Goal: Transaction & Acquisition: Book appointment/travel/reservation

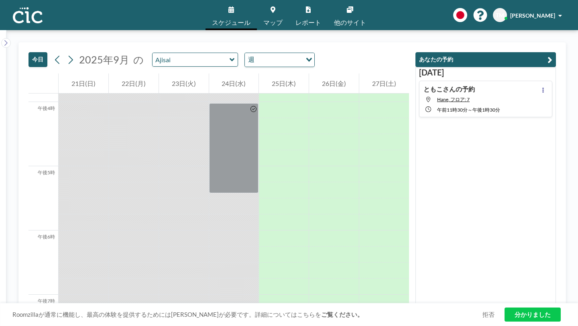
scroll to position [1021, 0]
click at [69, 55] on icon at bounding box center [71, 59] width 4 height 8
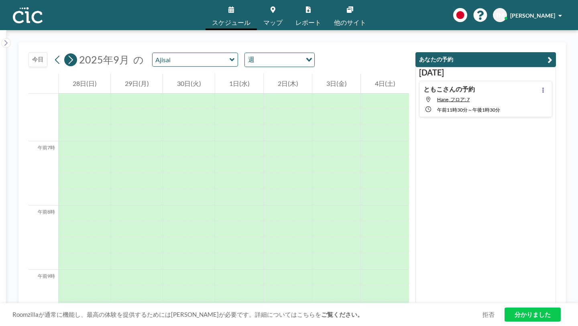
scroll to position [404, 0]
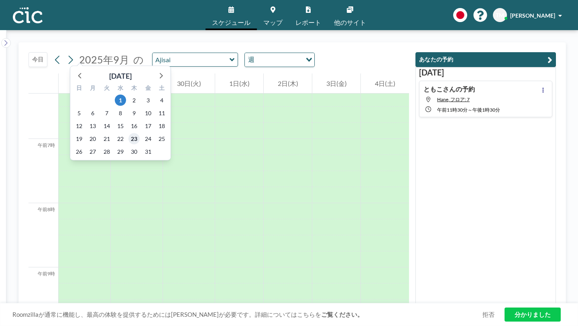
click at [131, 135] on font "23" at bounding box center [134, 138] width 6 height 7
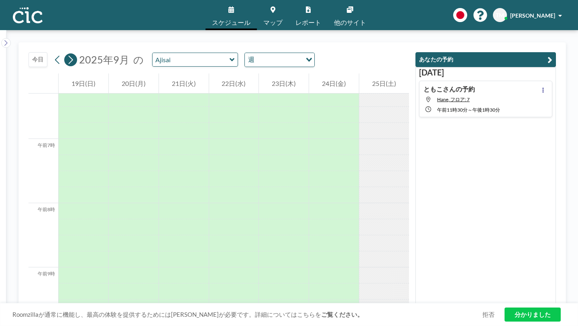
click at [64, 53] on button at bounding box center [70, 59] width 13 height 13
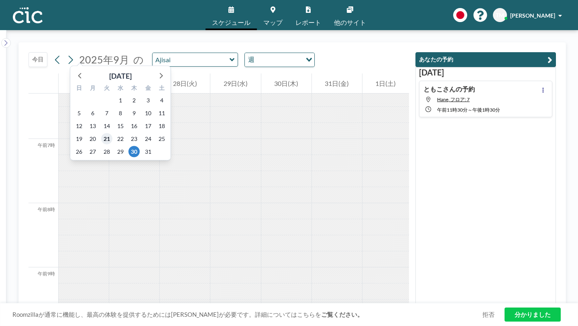
click at [104, 135] on font "21" at bounding box center [107, 138] width 6 height 7
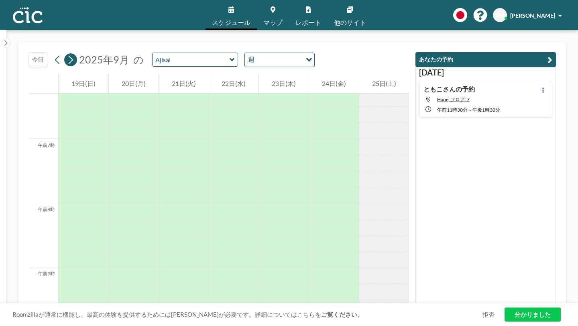
click at [67, 54] on icon at bounding box center [71, 60] width 8 height 12
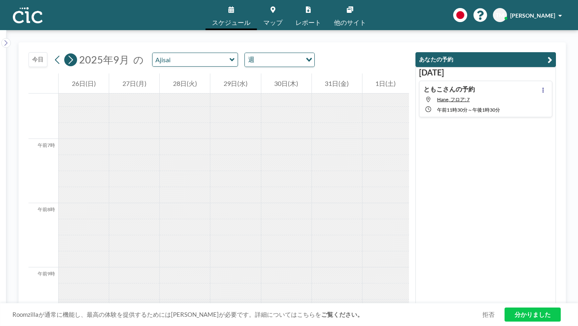
click at [67, 54] on icon at bounding box center [71, 60] width 8 height 12
click at [74, 73] on div "2日(日)" at bounding box center [84, 83] width 50 height 20
click at [54, 54] on icon at bounding box center [58, 60] width 8 height 12
click at [67, 54] on icon at bounding box center [71, 60] width 8 height 12
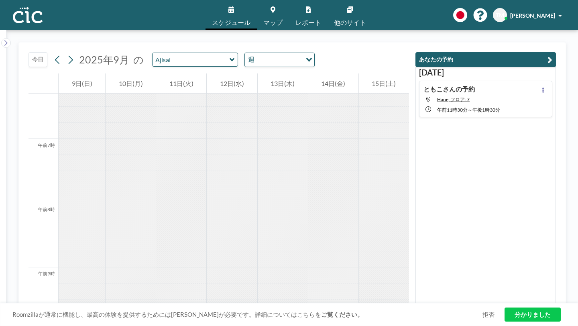
click at [306, 58] on icon "オプションを検索" at bounding box center [309, 60] width 6 height 4
click at [219, 71] on li "週" at bounding box center [224, 74] width 63 height 12
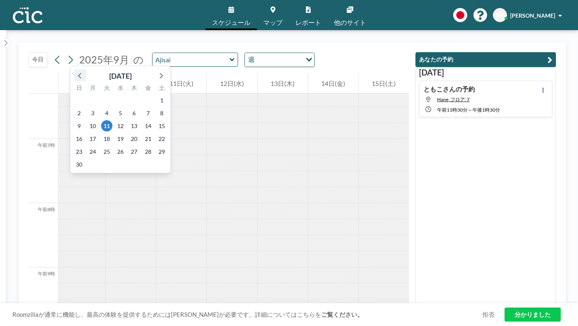
click at [77, 70] on icon at bounding box center [80, 75] width 10 height 10
click at [94, 283] on div at bounding box center [82, 291] width 47 height 16
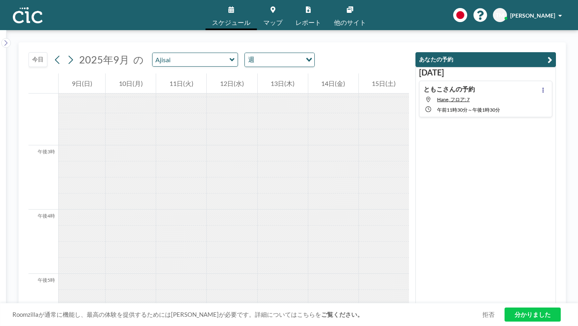
scroll to position [1021, 0]
click at [246, 4] on link "スケジュール" at bounding box center [230, 15] width 51 height 30
click at [234, 9] on icon at bounding box center [231, 9] width 6 height 6
click at [64, 53] on button at bounding box center [70, 59] width 13 height 13
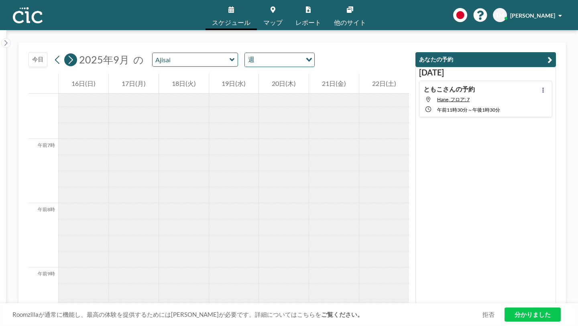
click at [64, 53] on button at bounding box center [70, 59] width 13 height 13
click at [67, 54] on icon at bounding box center [71, 60] width 8 height 12
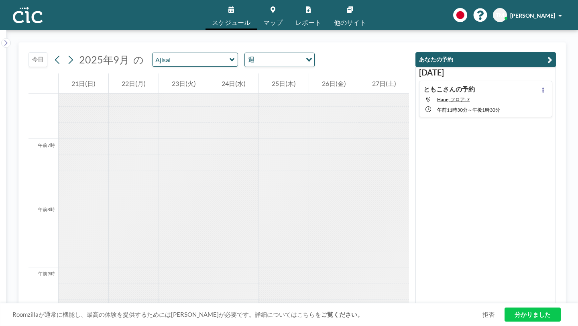
click at [444, 67] on font "[DATE]" at bounding box center [431, 72] width 25 height 10
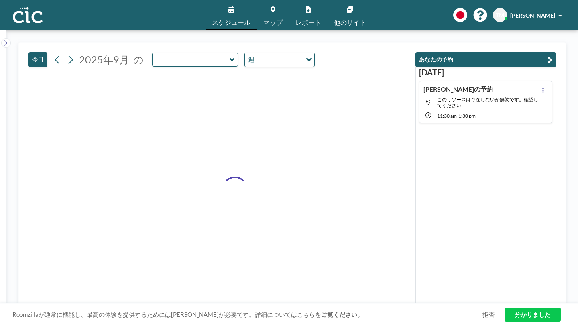
type input "Ajisai"
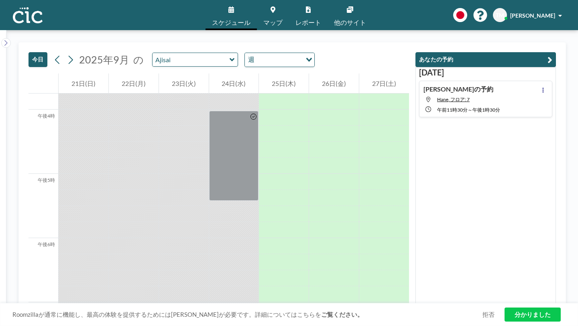
scroll to position [1021, 0]
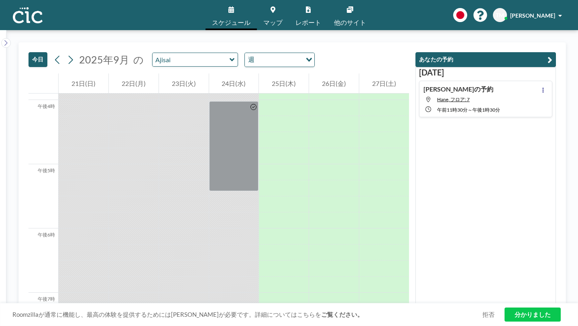
click at [185, 53] on div "Ajisai" at bounding box center [195, 60] width 86 height 14
click at [230, 56] on icon at bounding box center [232, 60] width 5 height 8
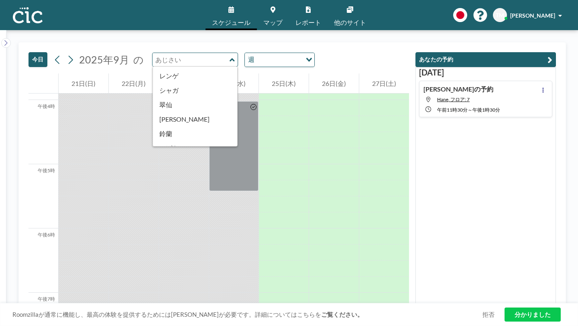
scroll to position [302, 0]
type input "Oboro"
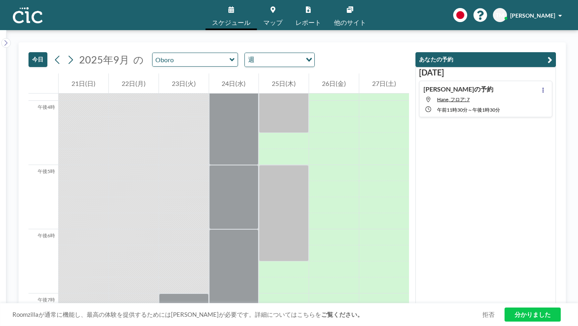
scroll to position [1021, 0]
click at [230, 56] on icon at bounding box center [232, 60] width 5 height 8
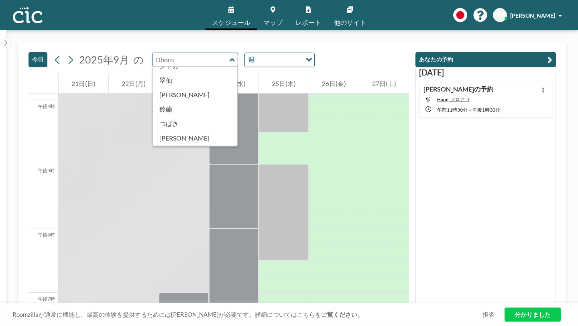
scroll to position [329, 0]
type input "Suji"
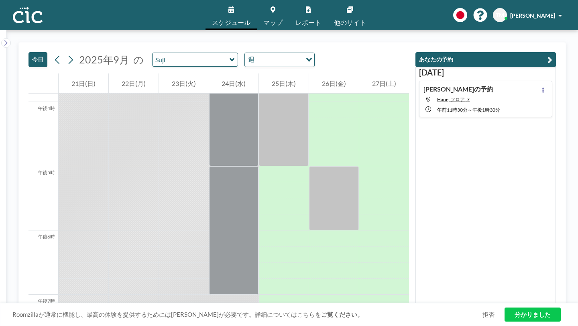
scroll to position [1021, 0]
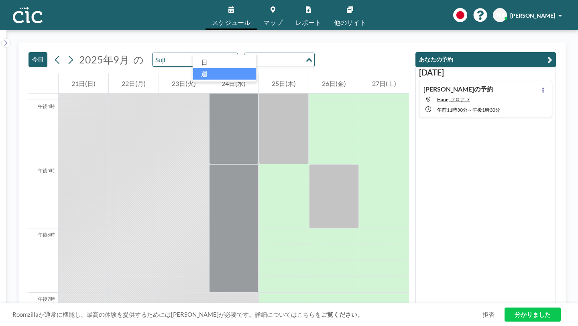
click at [305, 53] on div "読み込み中..." at bounding box center [309, 59] width 9 height 12
click at [234, 69] on li "週" at bounding box center [224, 74] width 63 height 12
click at [69, 55] on icon at bounding box center [71, 59] width 4 height 8
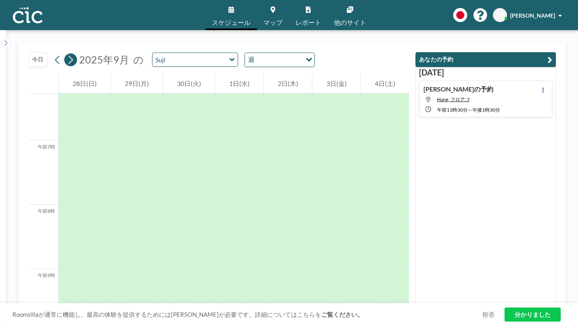
scroll to position [404, 0]
click at [69, 55] on icon at bounding box center [71, 59] width 4 height 8
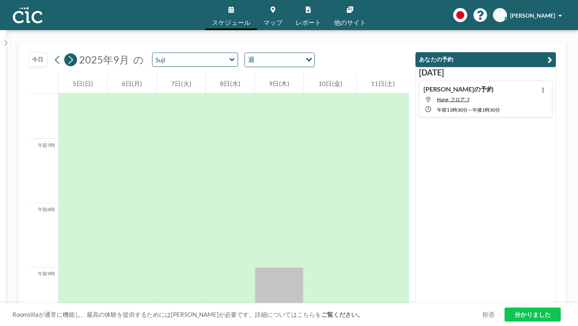
click at [67, 54] on icon at bounding box center [71, 60] width 8 height 12
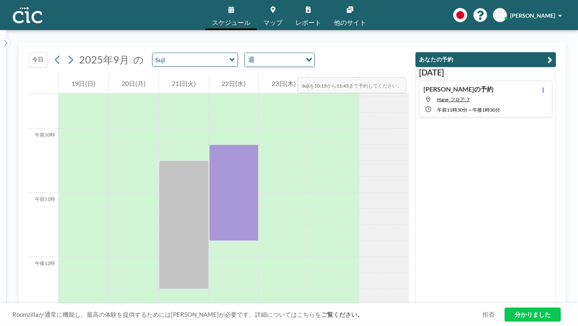
scroll to position [604, 0]
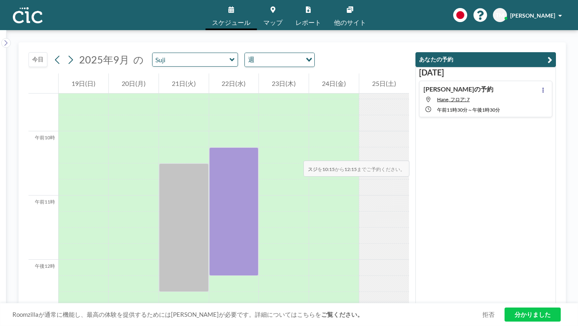
drag, startPoint x: 239, startPoint y: 216, endPoint x: 238, endPoint y: 121, distance: 95.5
click at [238, 121] on div at bounding box center [234, 259] width 50 height 1541
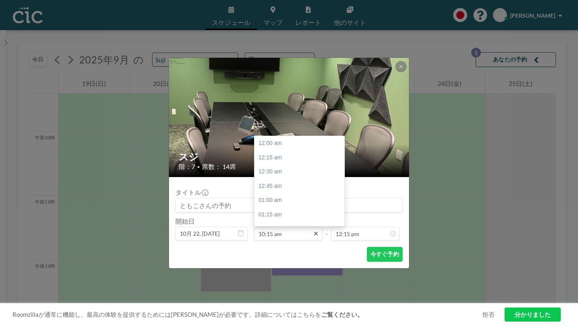
scroll to position [525, 0]
click at [297, 211] on div "午前10時30分" at bounding box center [299, 218] width 90 height 14
type input "10:30 am"
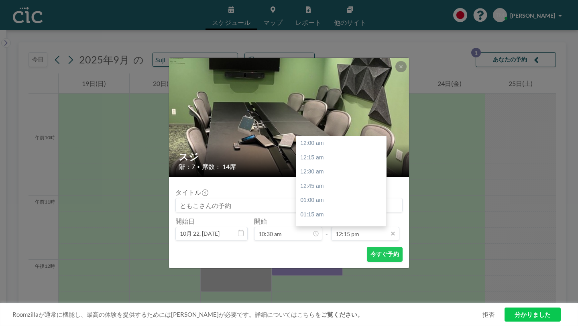
scroll to position [628, 0]
click at [319, 226] on font "午後12時30分" at bounding box center [317, 229] width 35 height 6
type input "12:30 pm"
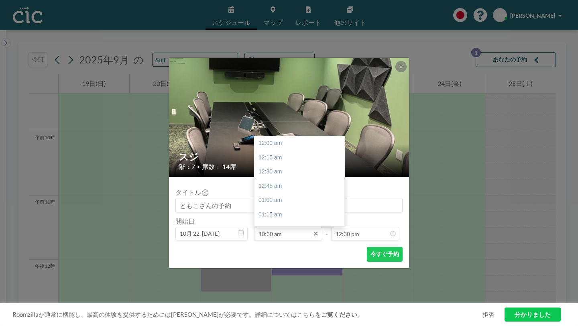
scroll to position [538, 0]
click at [313, 230] on icon at bounding box center [316, 233] width 6 height 6
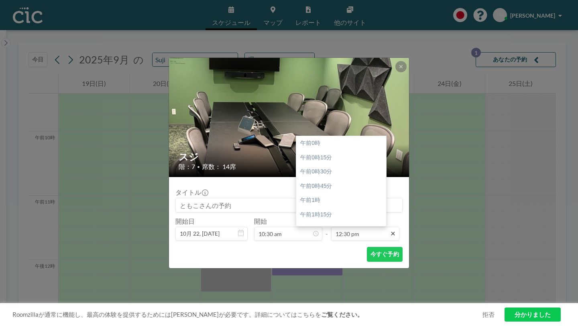
scroll to position [641, 0]
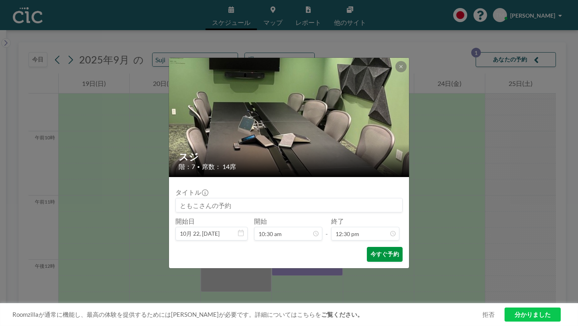
click at [370, 250] on font "今すぐ予約" at bounding box center [384, 253] width 28 height 7
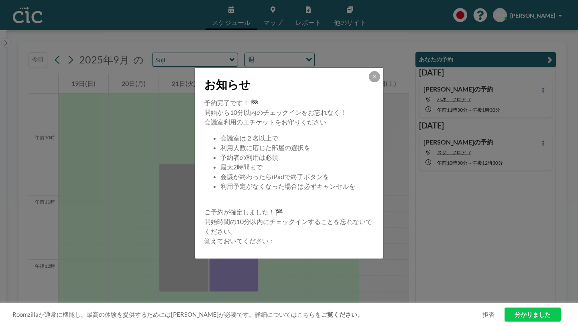
click at [549, 118] on div "お知らせ 予約完了です！ 🏁 開始から10分以内のチェックインをお忘れなく！ 会議室利用のエチケットをお守りください 会議室は２名以上で 利用人数に応じた部屋…" at bounding box center [289, 163] width 578 height 326
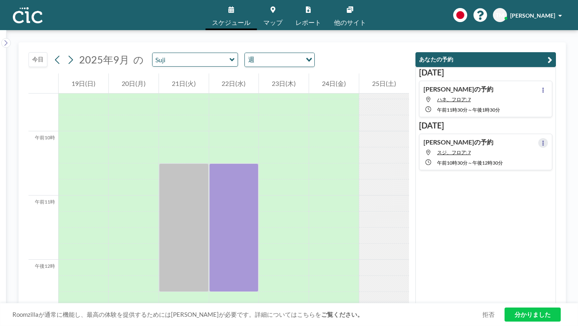
click at [544, 140] on icon at bounding box center [543, 142] width 2 height 5
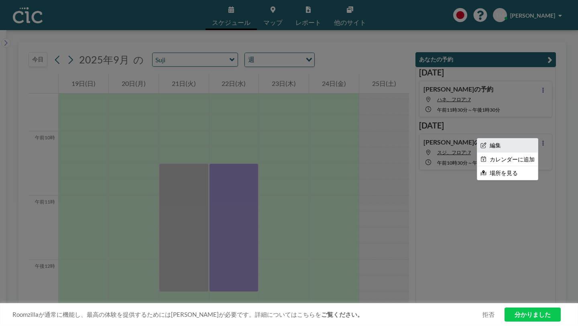
click at [527, 138] on li "編集" at bounding box center [507, 145] width 61 height 14
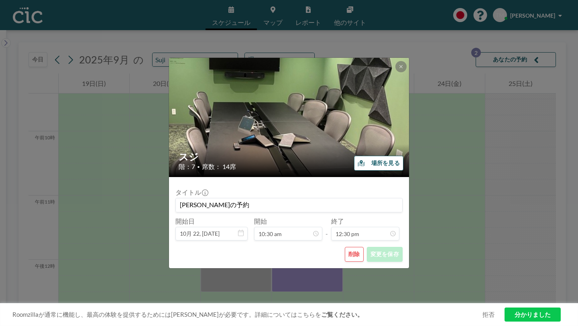
click at [348, 250] on font "削除" at bounding box center [354, 253] width 12 height 7
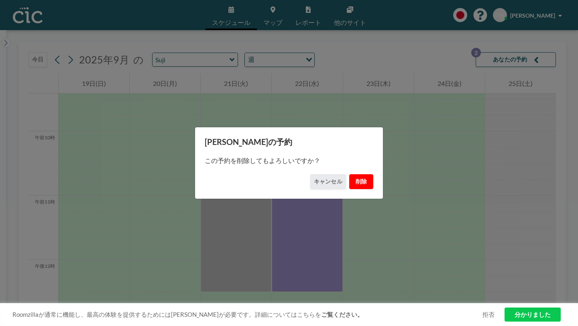
click at [356, 179] on font "削除" at bounding box center [362, 181] width 12 height 7
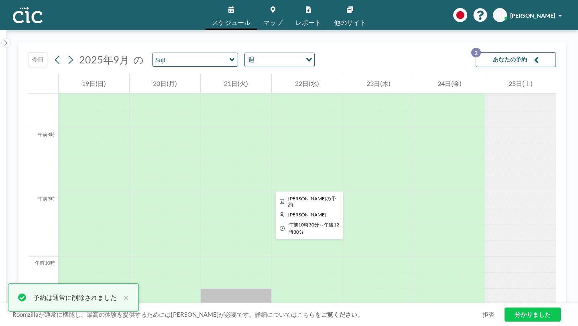
scroll to position [482, 0]
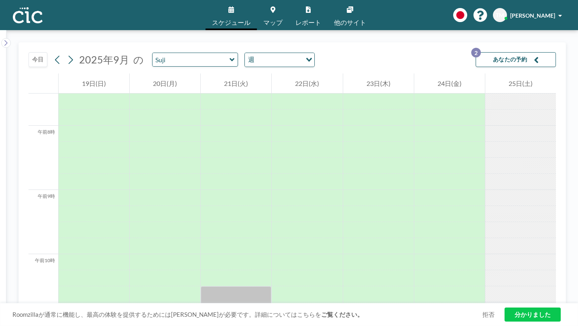
click at [230, 56] on icon at bounding box center [232, 60] width 5 height 8
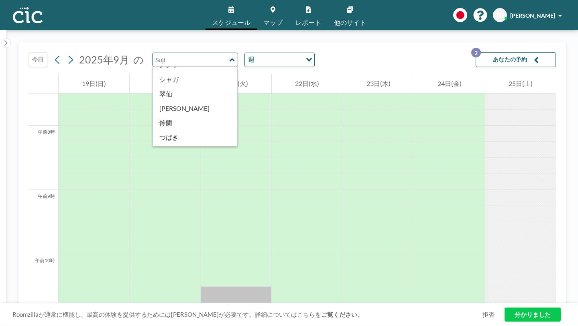
scroll to position [313, 0]
type input "Une"
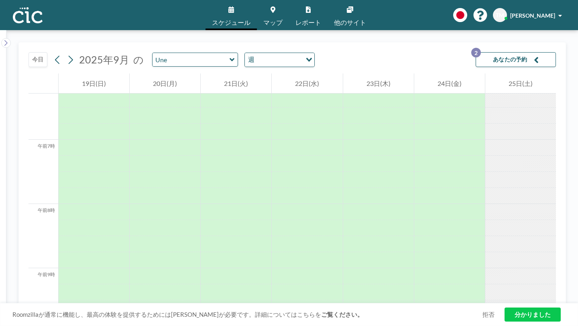
scroll to position [404, 0]
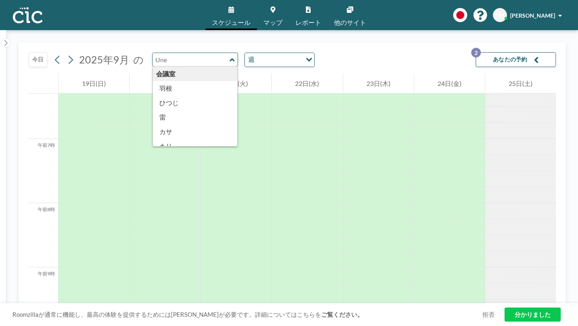
click at [169, 53] on input "text" at bounding box center [191, 59] width 77 height 13
type input "Une"
click at [188, 53] on div "Une 会議室 羽根 ひつじ 雷 カサ キリ クモリ マダラ 村 入道 サバ 電話ボックス あじさい あさがお デイゴ ひまわり 桔梗 キンモクセイ コデマリ…" at bounding box center [195, 60] width 86 height 14
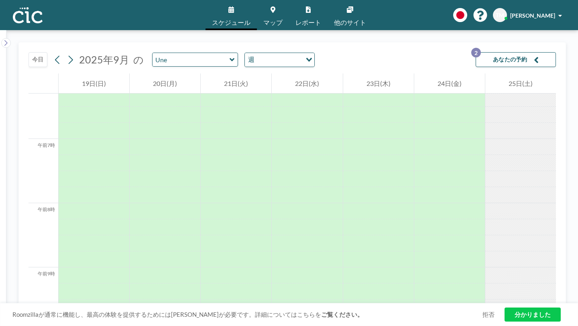
click at [230, 58] on icon at bounding box center [232, 59] width 5 height 3
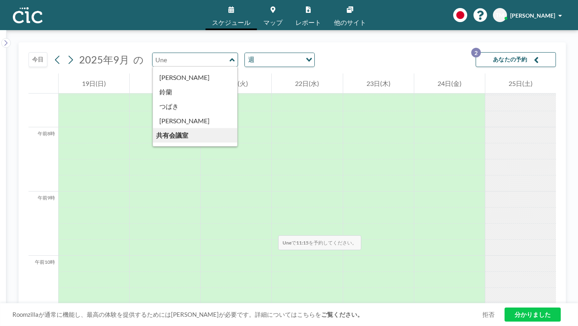
scroll to position [482, 0]
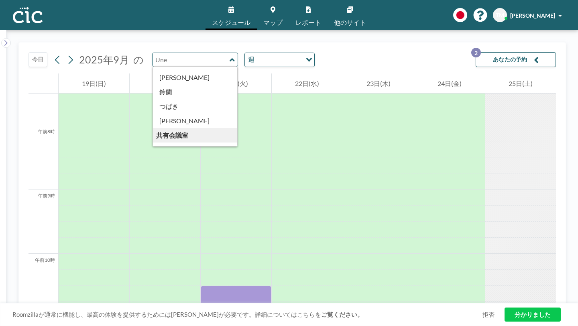
drag, startPoint x: 213, startPoint y: 146, endPoint x: 215, endPoint y: 263, distance: 116.4
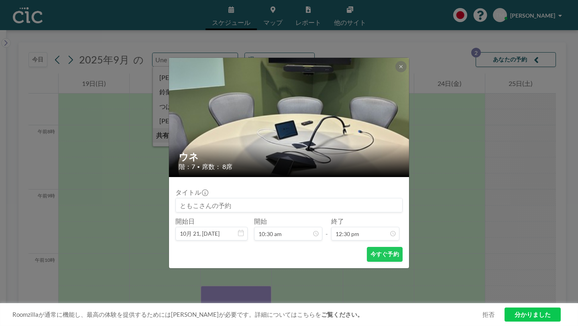
scroll to position [538, 0]
click at [399, 69] on icon at bounding box center [401, 66] width 5 height 5
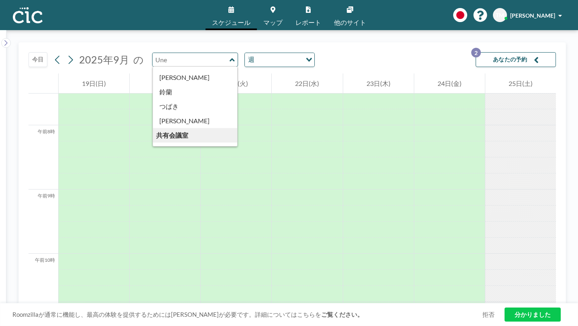
click at [186, 53] on div "会議室 羽根 ひつじ 雷 カサ キリ クモリ マダラ 村 入道 サバ 電話ボックス あじさい あさがお デイゴ ひまわり 桔梗 キンモクセイ コデマリ モモ …" at bounding box center [195, 60] width 86 height 14
type input "Suji"
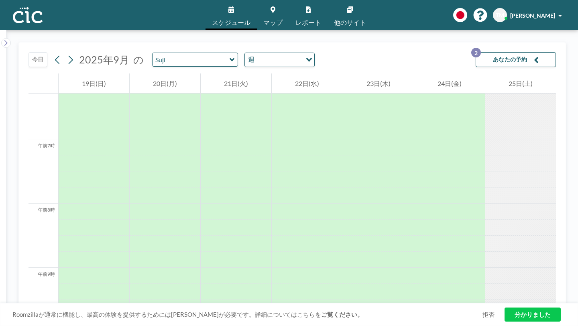
scroll to position [404, 0]
click at [230, 56] on icon at bounding box center [232, 60] width 5 height 8
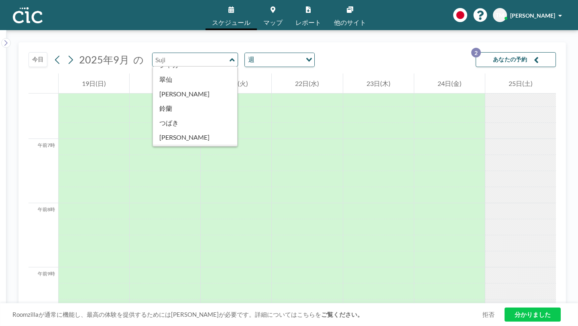
scroll to position [308, 0]
type input "Oboro"
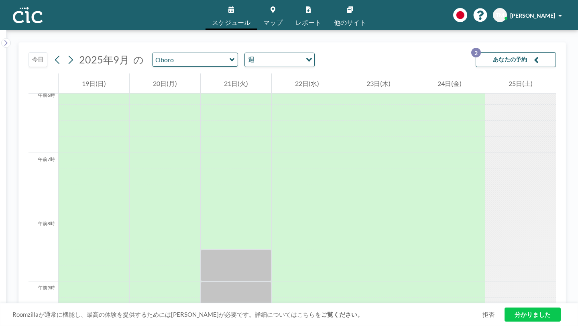
scroll to position [404, 0]
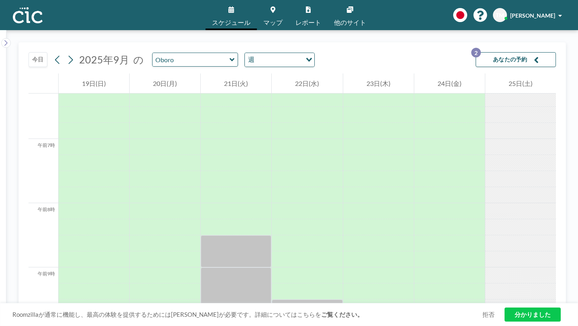
click at [187, 53] on div "Oboro" at bounding box center [195, 60] width 86 height 14
click at [230, 58] on icon at bounding box center [232, 59] width 5 height 3
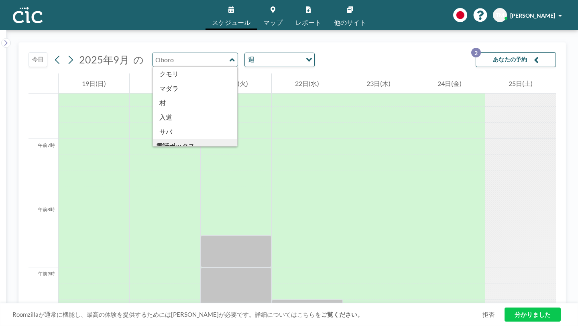
scroll to position [0, 0]
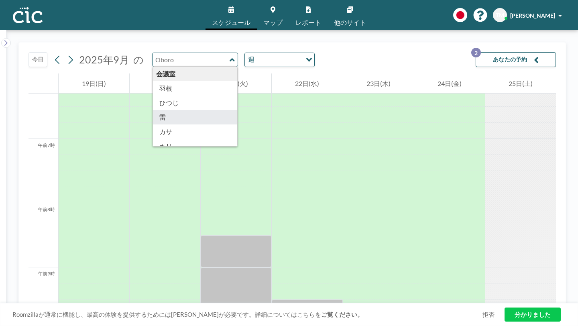
type input "Kaminari"
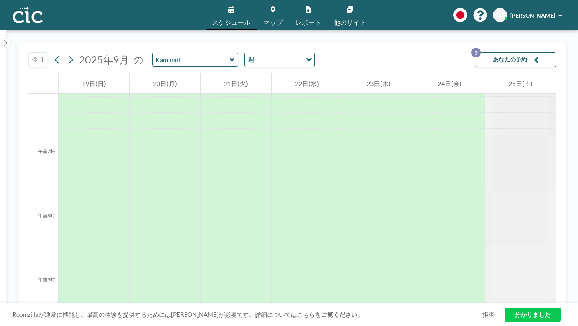
scroll to position [404, 0]
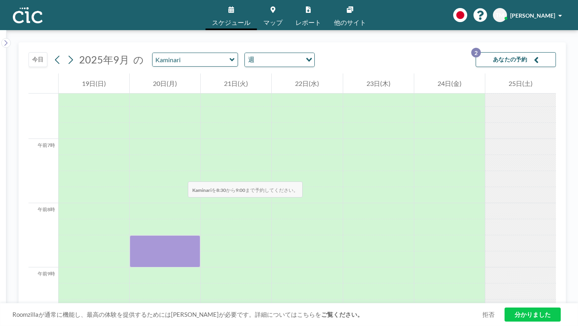
drag, startPoint x: 144, startPoint y: 118, endPoint x: 143, endPoint y: 137, distance: 18.9
click at [143, 235] on div at bounding box center [165, 251] width 71 height 32
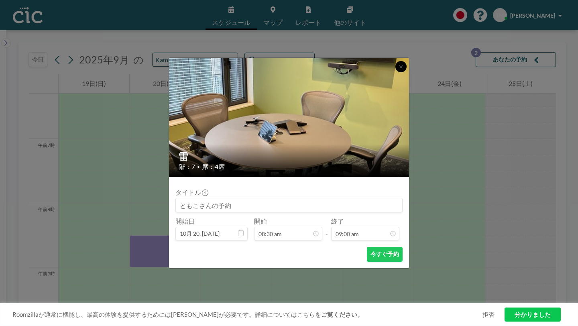
click at [399, 69] on icon at bounding box center [401, 66] width 5 height 5
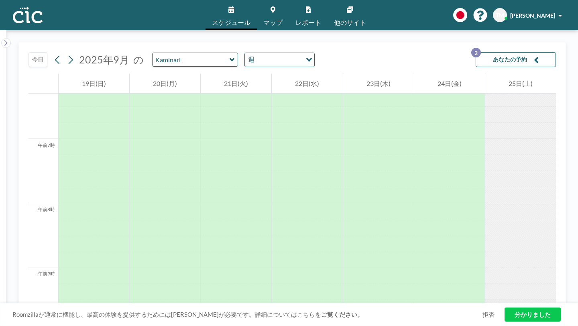
click at [188, 53] on div "Kaminari" at bounding box center [195, 60] width 86 height 14
click at [230, 58] on icon at bounding box center [232, 59] width 5 height 3
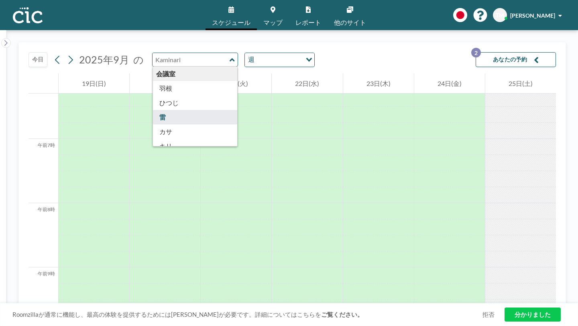
type input "Kumori"
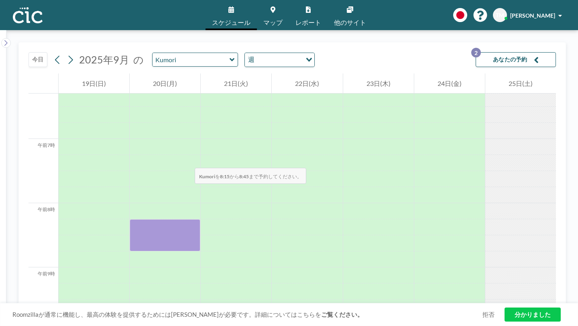
drag, startPoint x: 150, startPoint y: 104, endPoint x: 147, endPoint y: 126, distance: 22.3
click at [147, 219] on div at bounding box center [165, 235] width 71 height 32
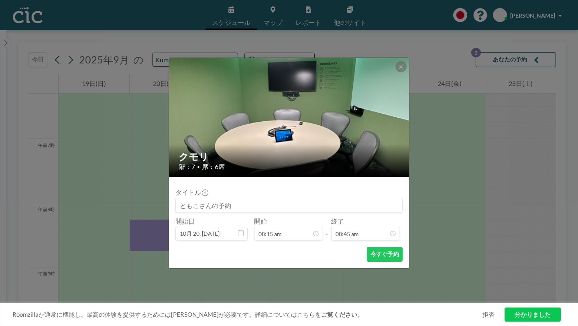
scroll to position [448, 0]
click at [399, 69] on icon at bounding box center [401, 66] width 5 height 5
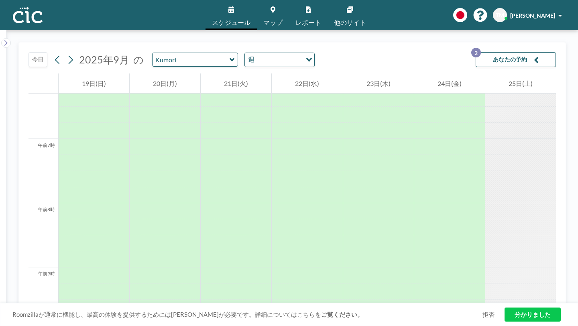
click at [230, 58] on icon at bounding box center [232, 59] width 5 height 3
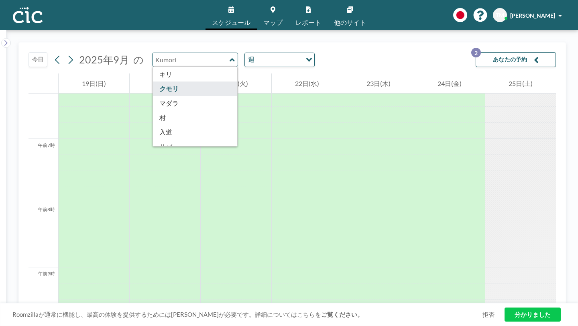
scroll to position [91, 0]
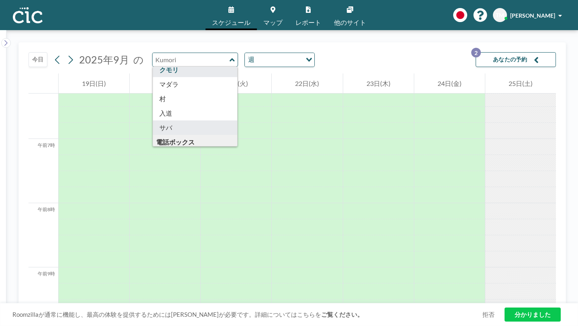
type input "Saba"
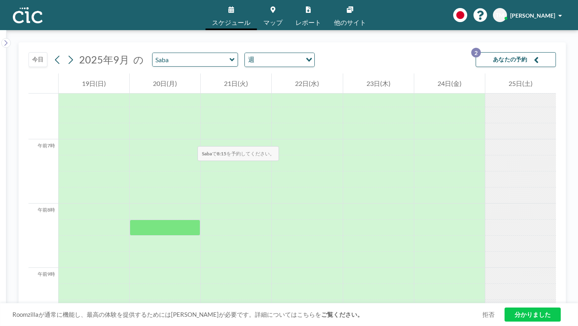
scroll to position [404, 0]
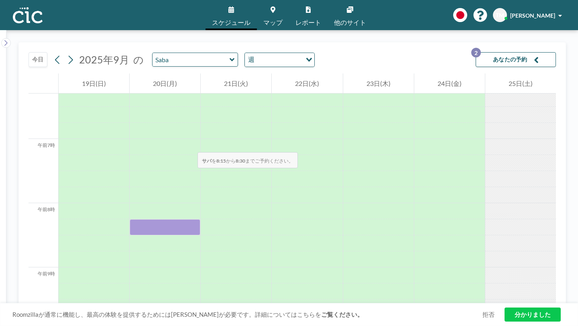
drag, startPoint x: 153, startPoint y: 111, endPoint x: 150, endPoint y: 131, distance: 20.2
click at [150, 219] on div at bounding box center [165, 227] width 71 height 16
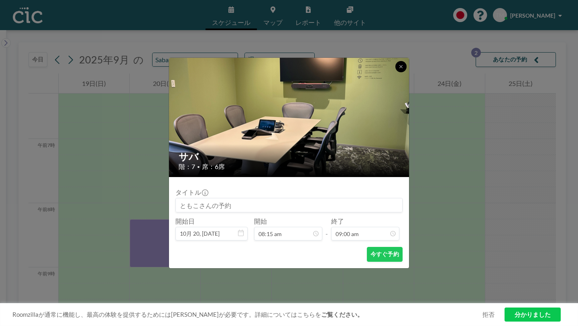
click at [399, 68] on icon at bounding box center [400, 66] width 3 height 3
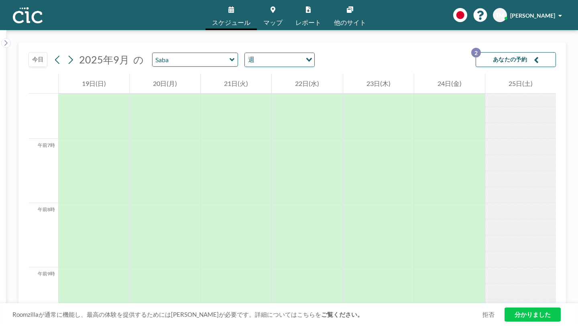
click at [230, 56] on icon at bounding box center [232, 60] width 5 height 8
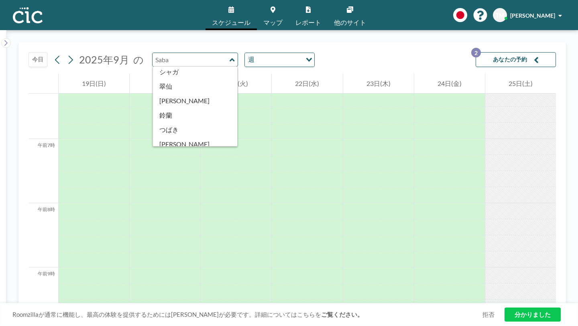
scroll to position [320, 0]
type input "Uroko"
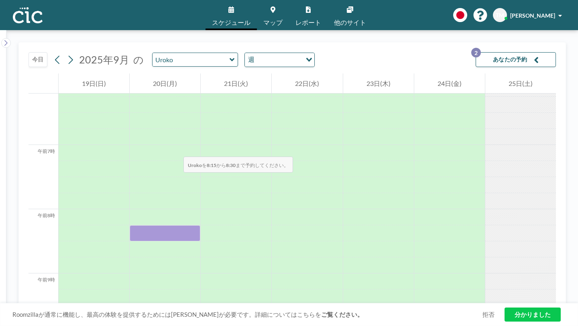
scroll to position [404, 0]
click at [140, 219] on div at bounding box center [165, 227] width 71 height 16
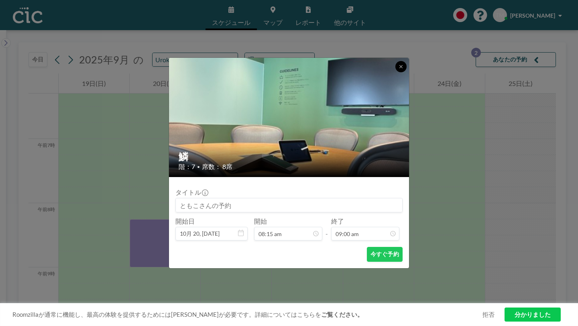
click at [399, 69] on icon at bounding box center [401, 66] width 5 height 5
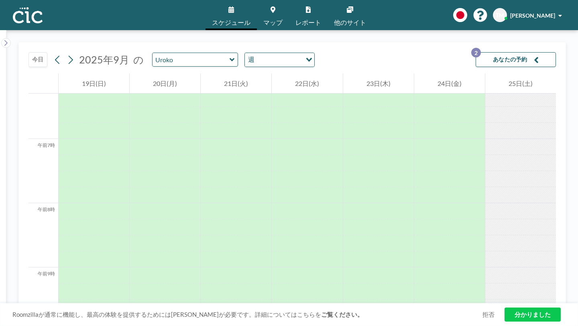
click at [230, 56] on icon at bounding box center [232, 60] width 5 height 8
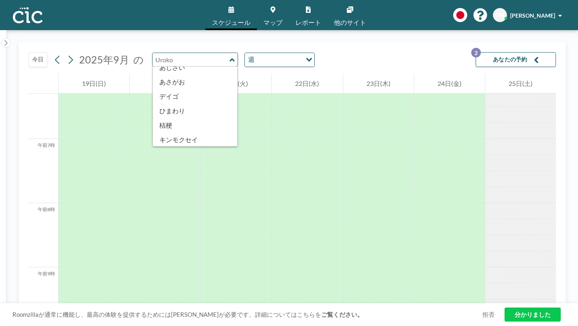
scroll to position [343, 0]
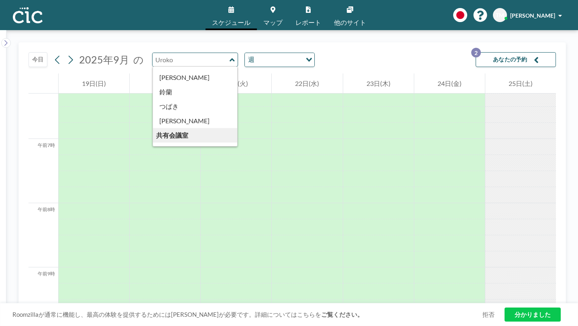
type input "Usu"
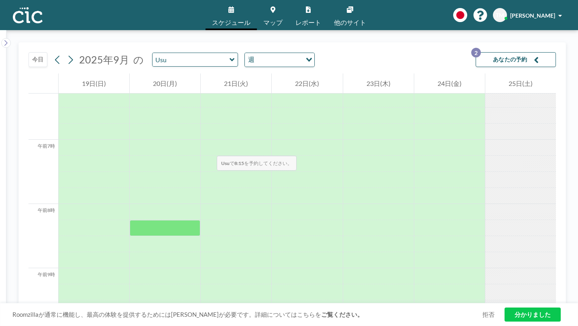
scroll to position [404, 0]
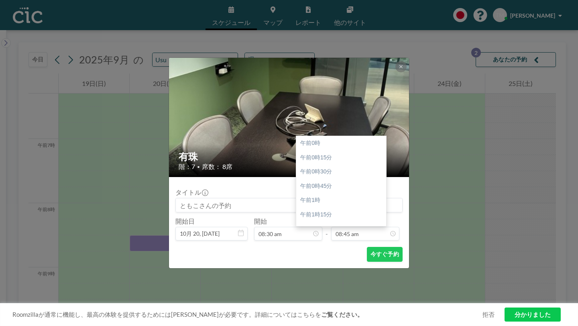
scroll to position [448, 0]
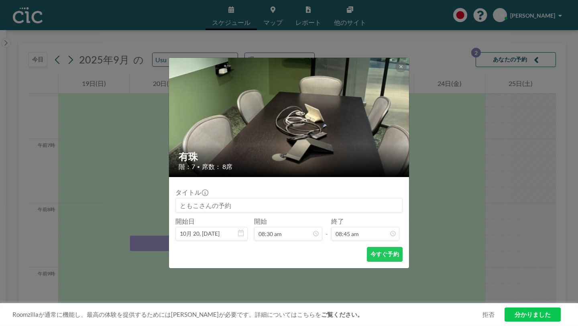
click at [182, 97] on div "有珠 階：7 • 席数： 8席 タイトル 開始日 10月 20, 2025 開始 08:30 am - 終了 08:45 am 今すぐ予約" at bounding box center [289, 163] width 578 height 326
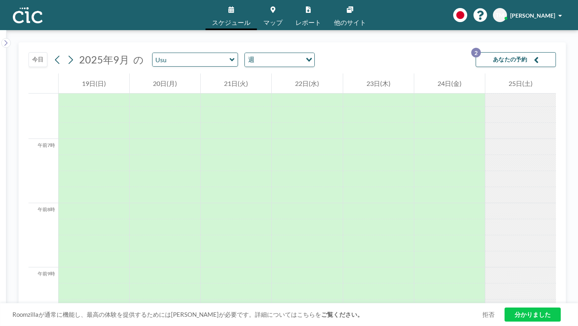
click at [230, 56] on icon at bounding box center [232, 60] width 5 height 8
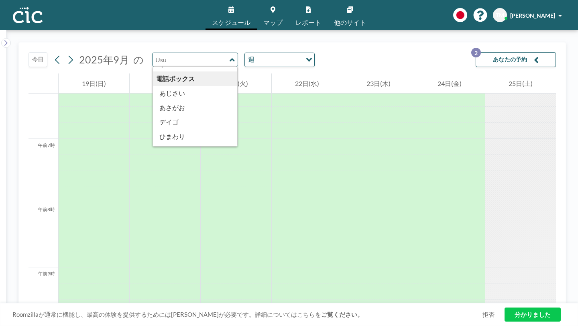
scroll to position [343, 0]
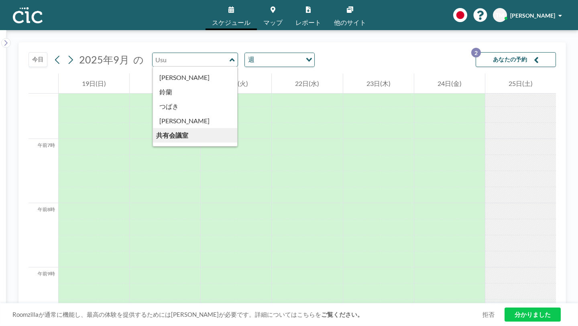
type input "Yuki"
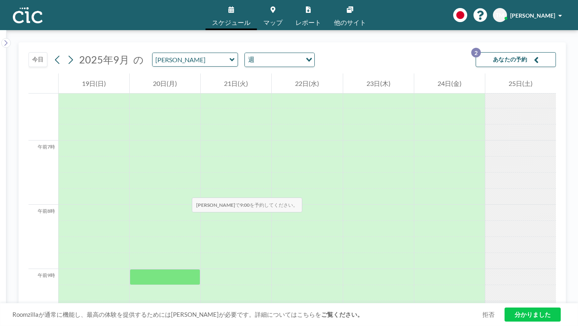
scroll to position [404, 0]
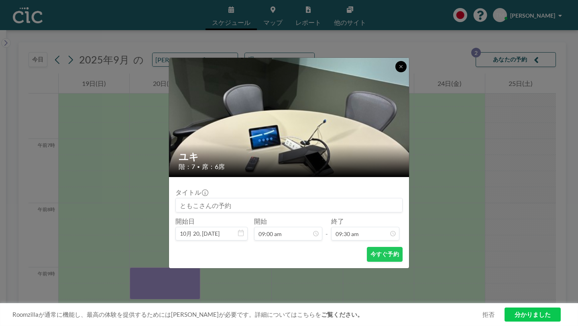
click at [399, 68] on icon at bounding box center [400, 66] width 3 height 3
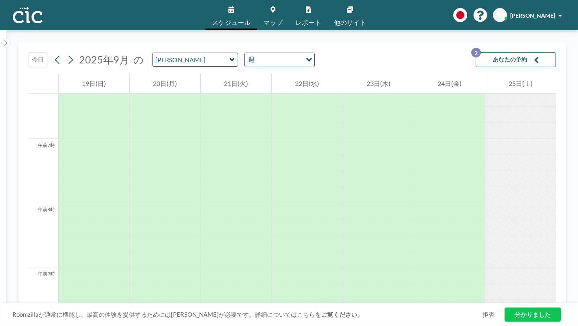
click at [188, 53] on div "Yuki" at bounding box center [195, 60] width 86 height 14
click at [230, 58] on icon at bounding box center [232, 59] width 5 height 3
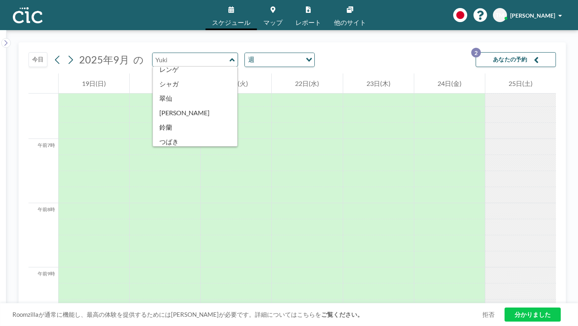
scroll to position [305, 0]
type input "Une"
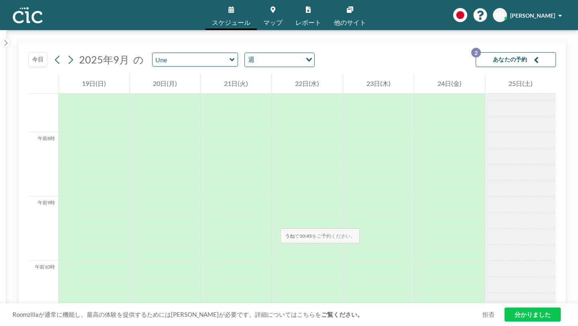
scroll to position [480, 0]
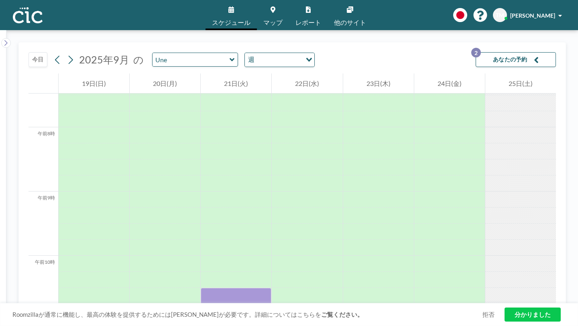
drag, startPoint x: 224, startPoint y: 152, endPoint x: 222, endPoint y: 294, distance: 142.5
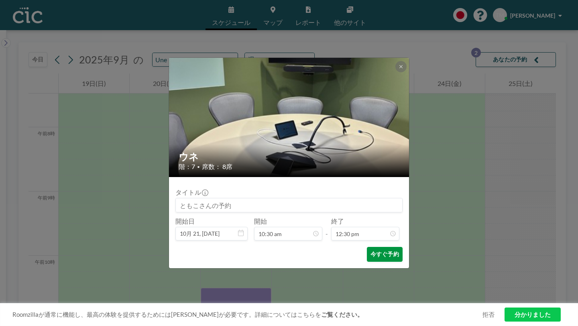
click at [370, 250] on font "今すぐ予約" at bounding box center [384, 253] width 28 height 7
